Goal: Obtain resource: Obtain resource

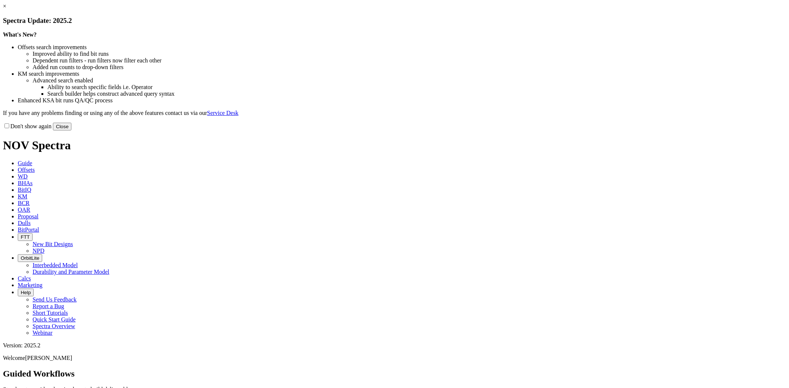
click at [71, 131] on button "Close" at bounding box center [62, 127] width 18 height 8
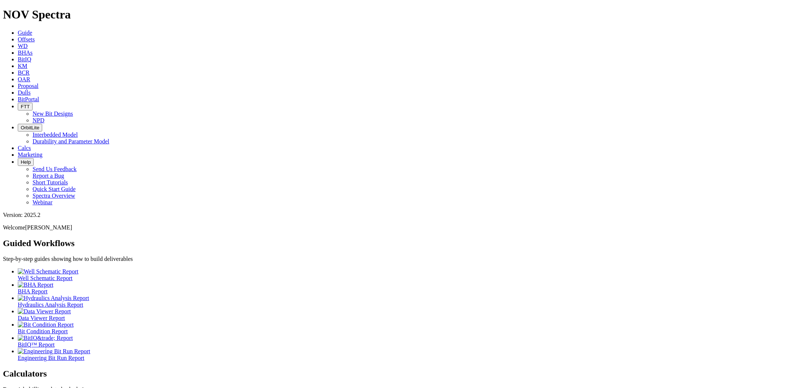
click at [35, 36] on span "Offsets" at bounding box center [26, 39] width 17 height 6
